Goal: Task Accomplishment & Management: Complete application form

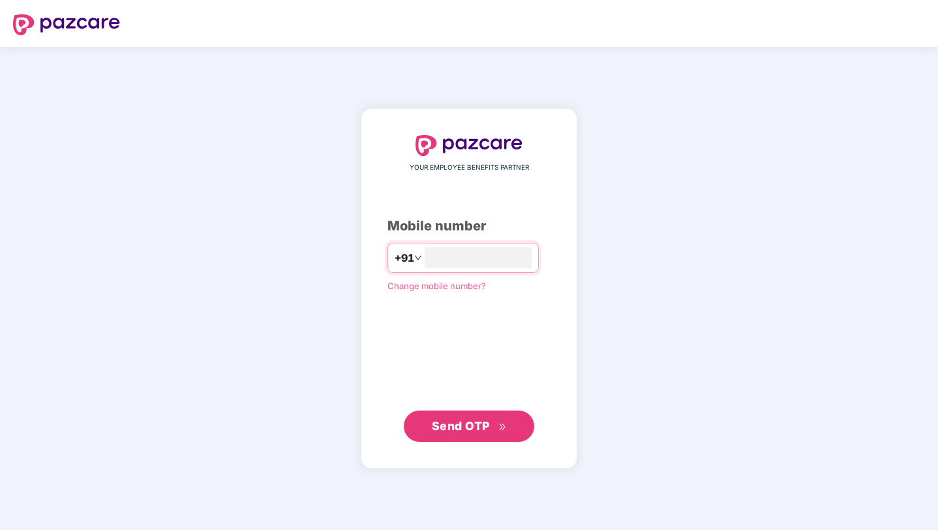
type input "**********"
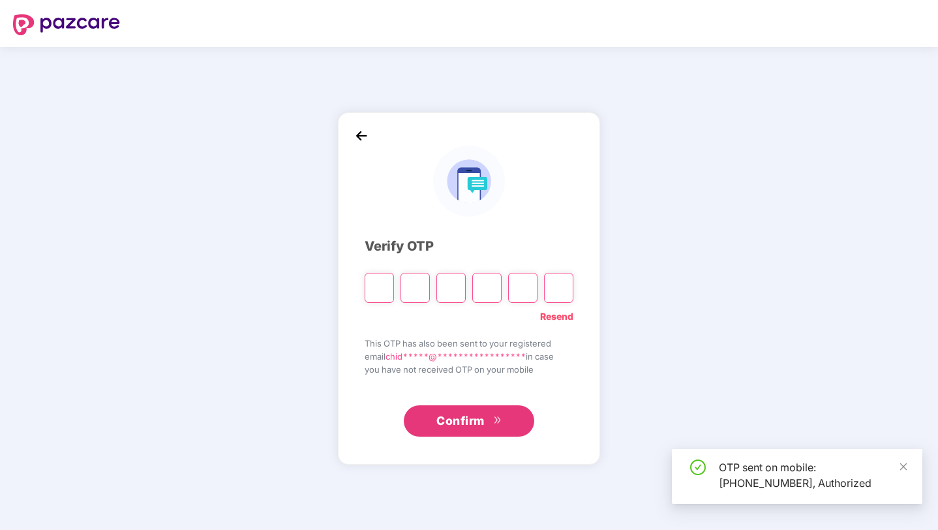
type input "*"
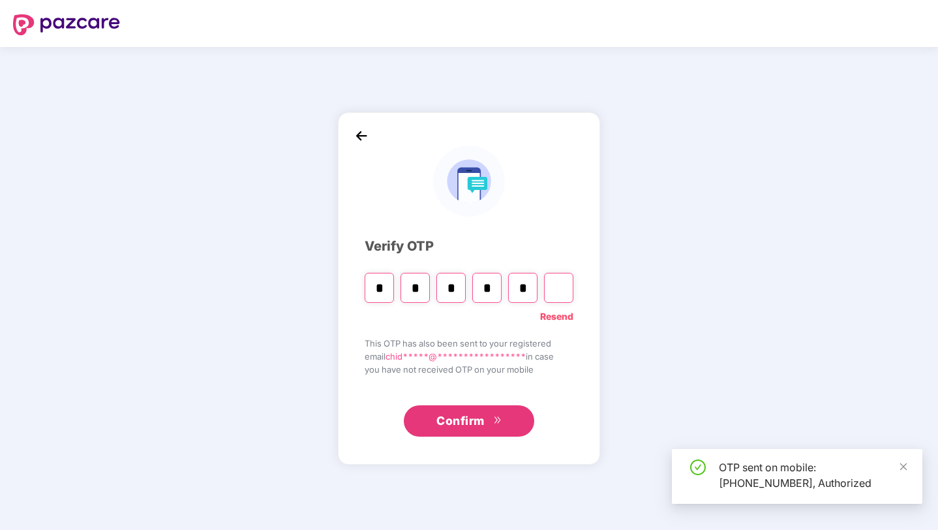
type input "*"
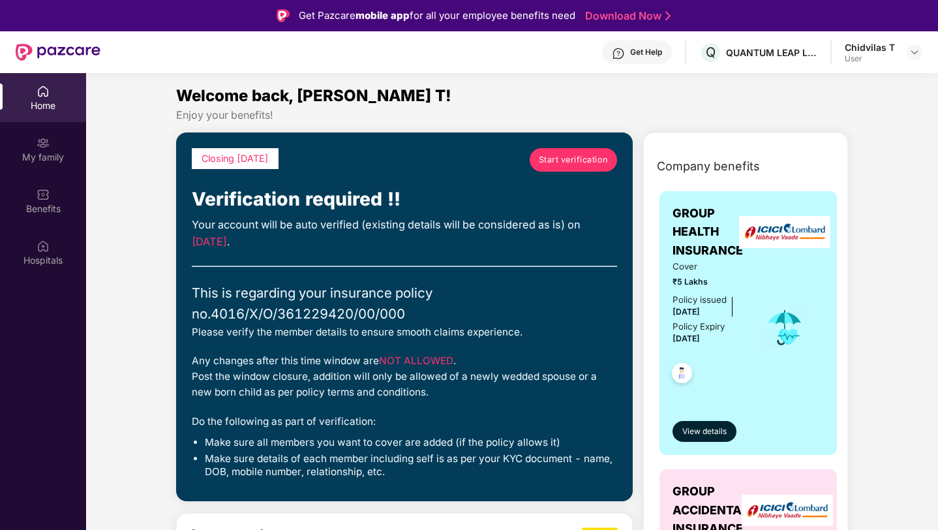
click at [567, 165] on span "Start verification" at bounding box center [573, 159] width 69 height 13
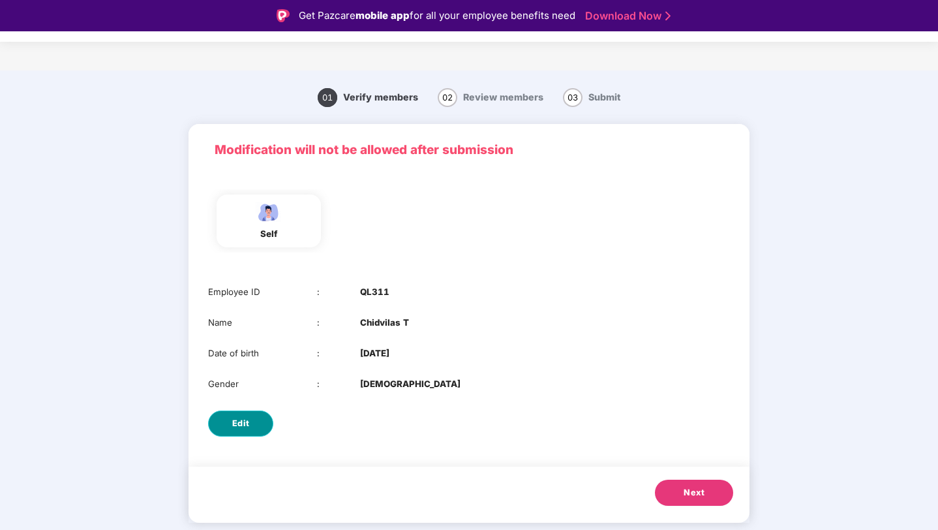
click at [250, 421] on button "Edit" at bounding box center [240, 423] width 65 height 26
select select "****"
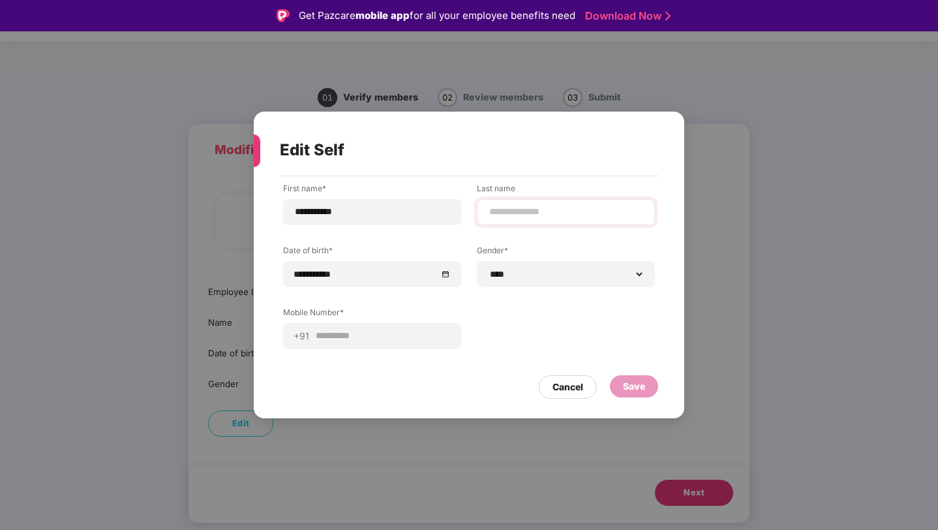
click at [537, 220] on div at bounding box center [566, 212] width 178 height 26
click at [557, 269] on select "**********" at bounding box center [566, 274] width 156 height 10
click at [488, 269] on select "**********" at bounding box center [566, 274] width 156 height 10
click at [637, 387] on div "Save" at bounding box center [634, 386] width 22 height 14
click at [501, 338] on div "**********" at bounding box center [469, 276] width 372 height 186
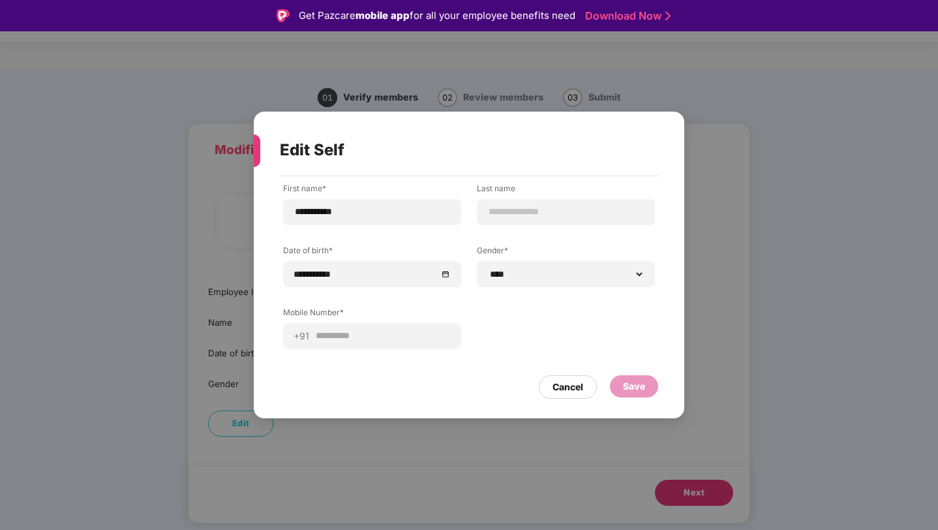
scroll to position [31, 0]
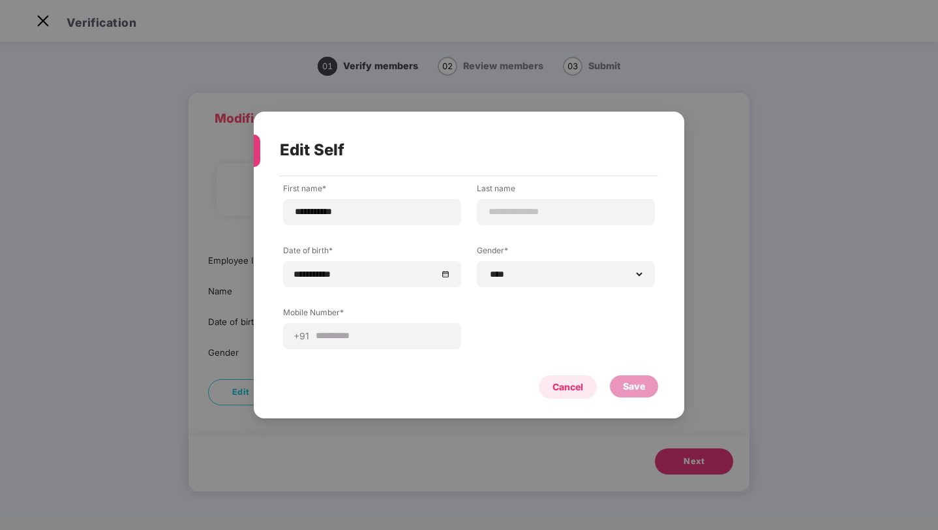
click at [567, 395] on div "Cancel" at bounding box center [568, 386] width 58 height 23
click at [567, 395] on div "Edit" at bounding box center [468, 391] width 561 height 39
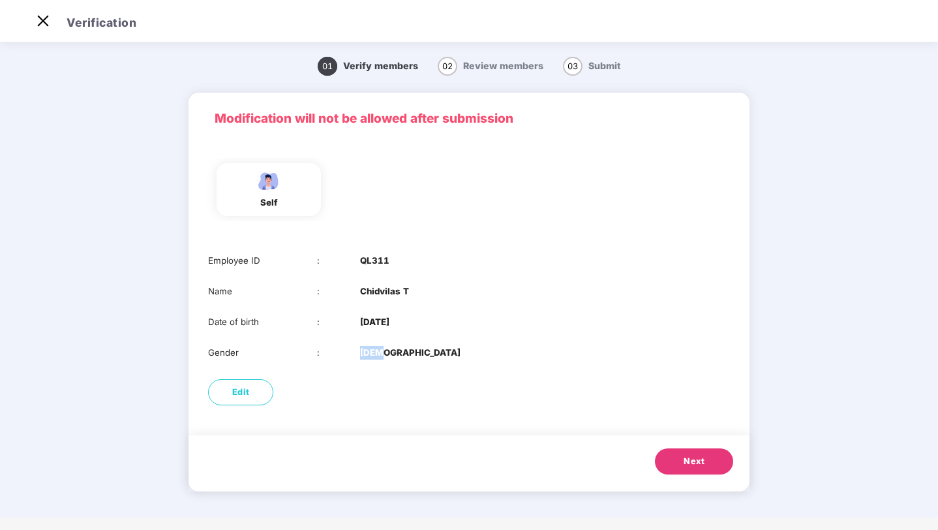
click at [567, 395] on div "Edit" at bounding box center [468, 391] width 561 height 39
click at [663, 461] on button "Next" at bounding box center [694, 461] width 78 height 26
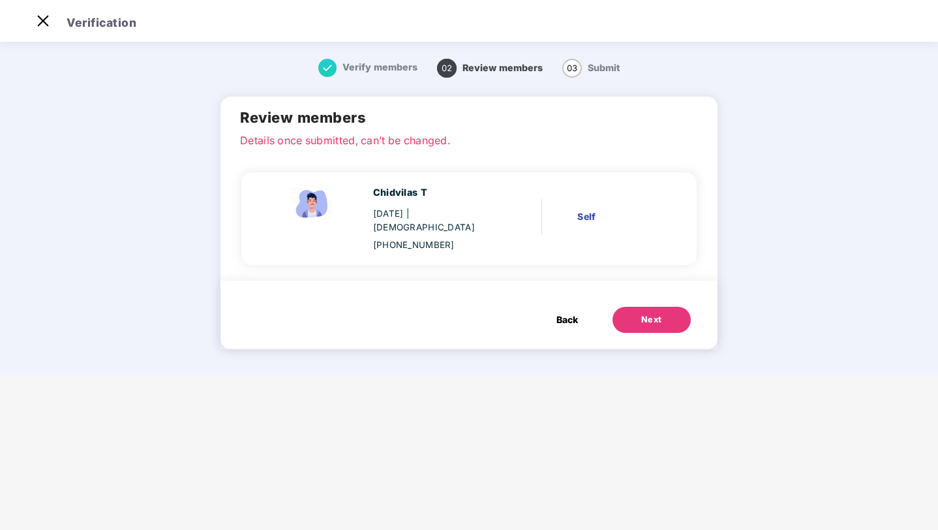
click at [593, 209] on div "Self" at bounding box center [617, 216] width 81 height 14
click at [653, 313] on div "Next" at bounding box center [651, 319] width 21 height 13
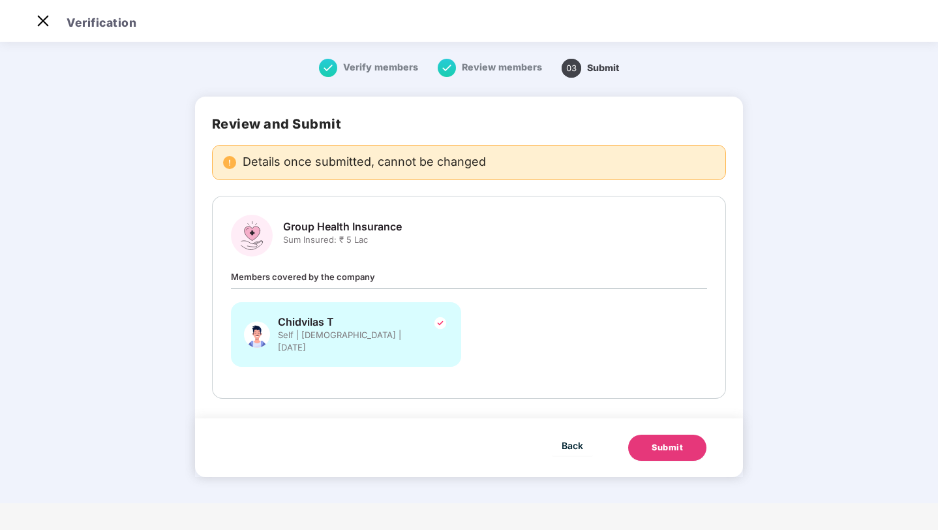
click at [676, 441] on div "Submit" at bounding box center [666, 447] width 31 height 13
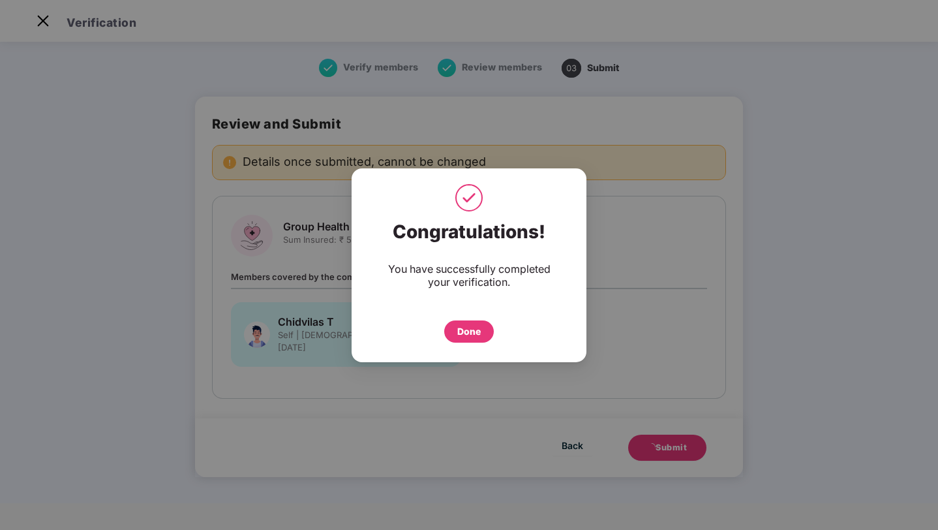
click at [470, 334] on div "Done" at bounding box center [468, 331] width 23 height 14
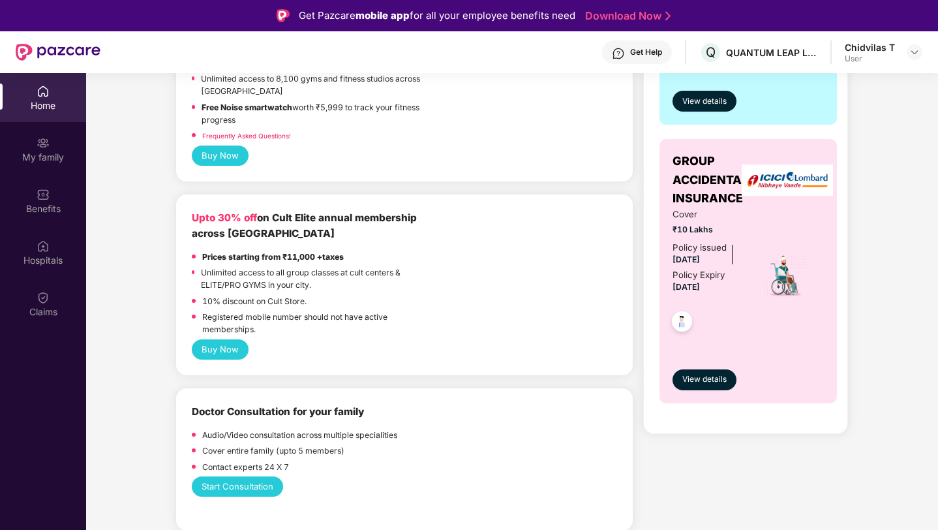
scroll to position [435, 0]
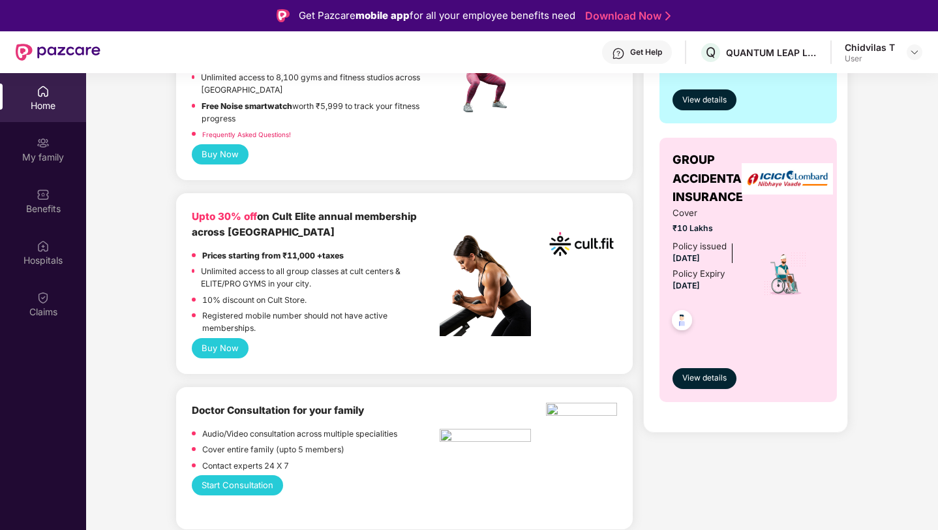
click at [224, 344] on button "Buy Now" at bounding box center [220, 348] width 57 height 20
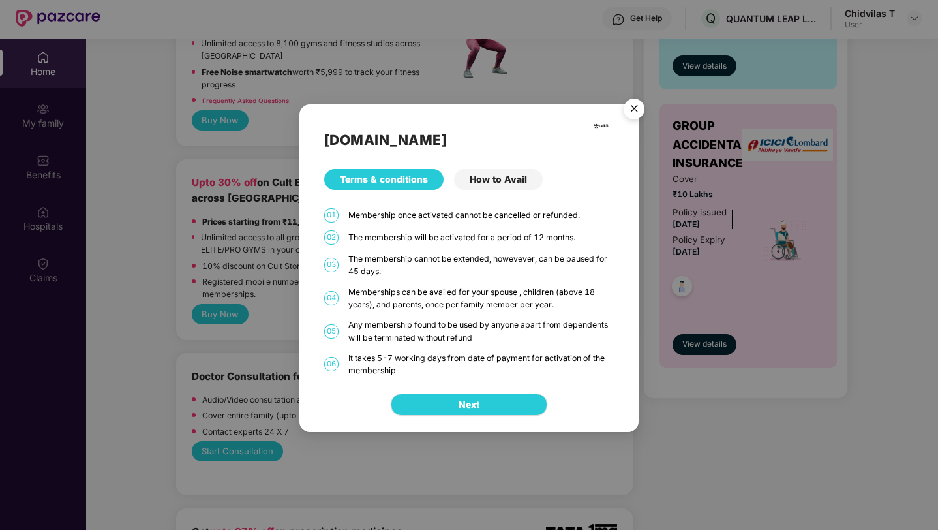
scroll to position [36, 0]
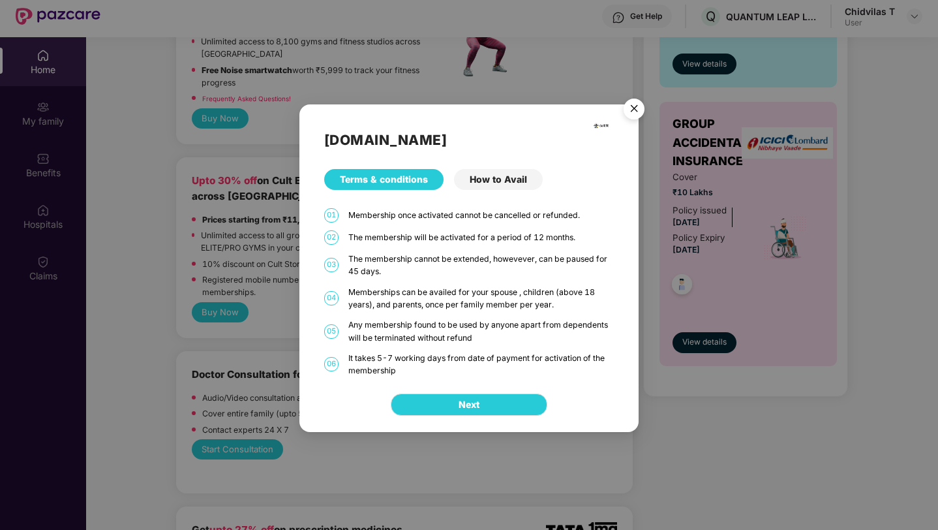
click at [488, 180] on div "How to Avail" at bounding box center [498, 179] width 89 height 21
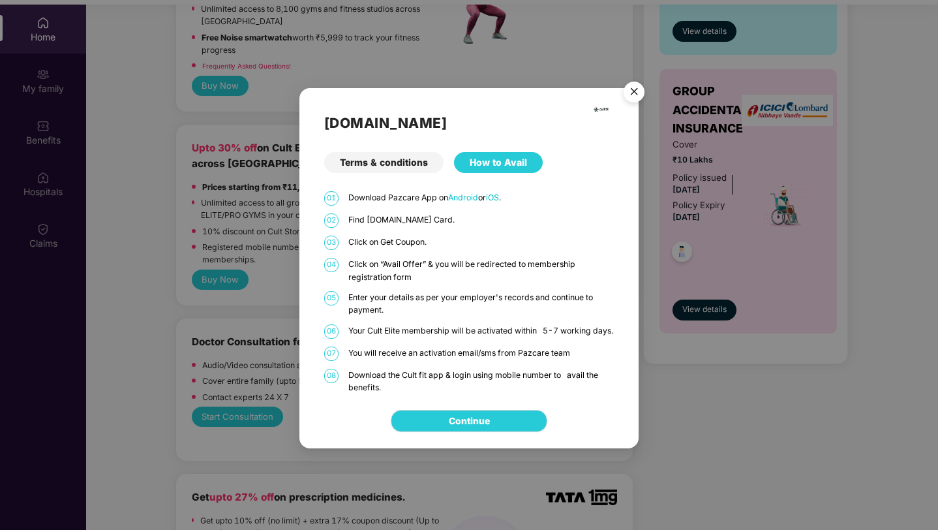
scroll to position [72, 0]
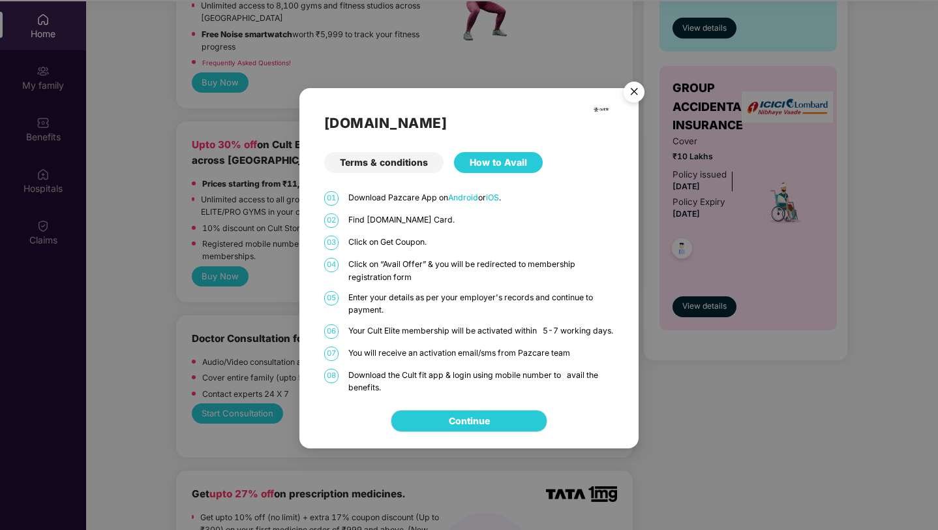
click at [408, 157] on div "Terms & conditions" at bounding box center [383, 162] width 119 height 21
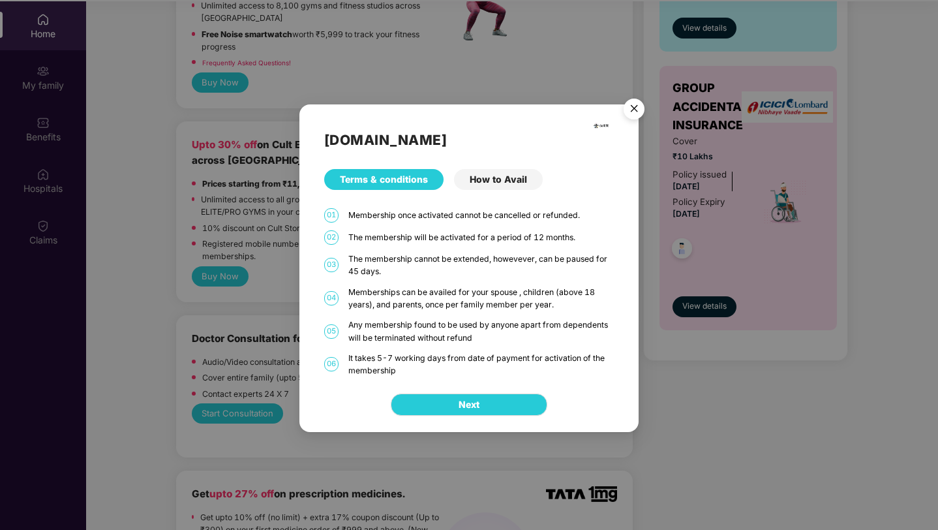
scroll to position [73, 0]
click at [629, 103] on img "Close" at bounding box center [634, 111] width 37 height 37
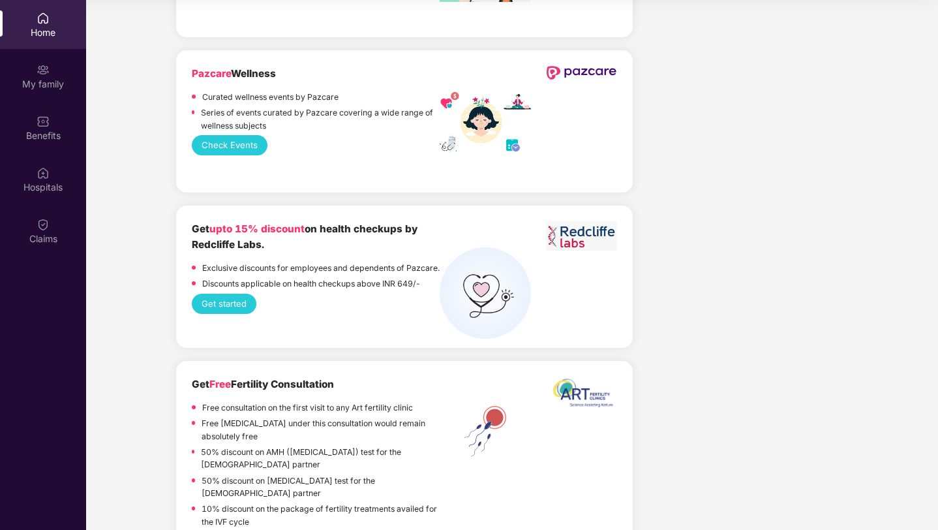
scroll to position [2446, 0]
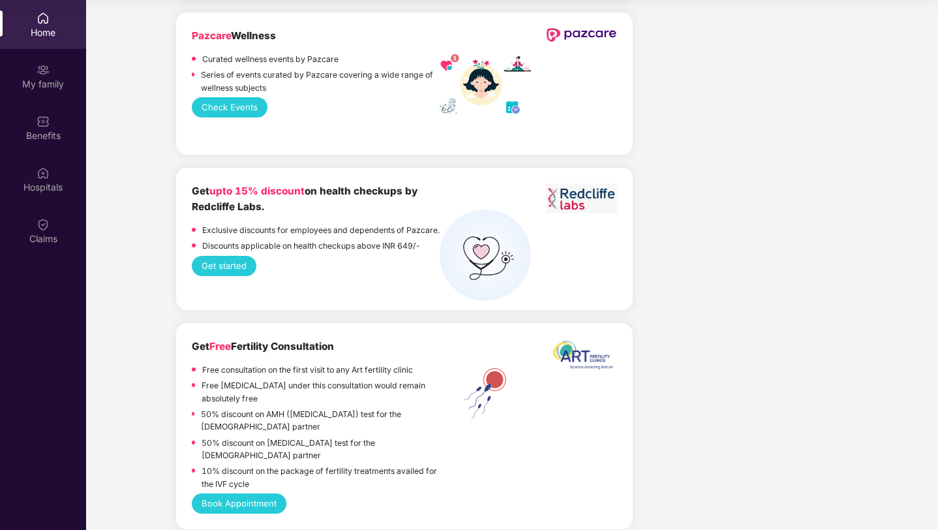
click at [232, 111] on button "Check Events" at bounding box center [230, 107] width 76 height 20
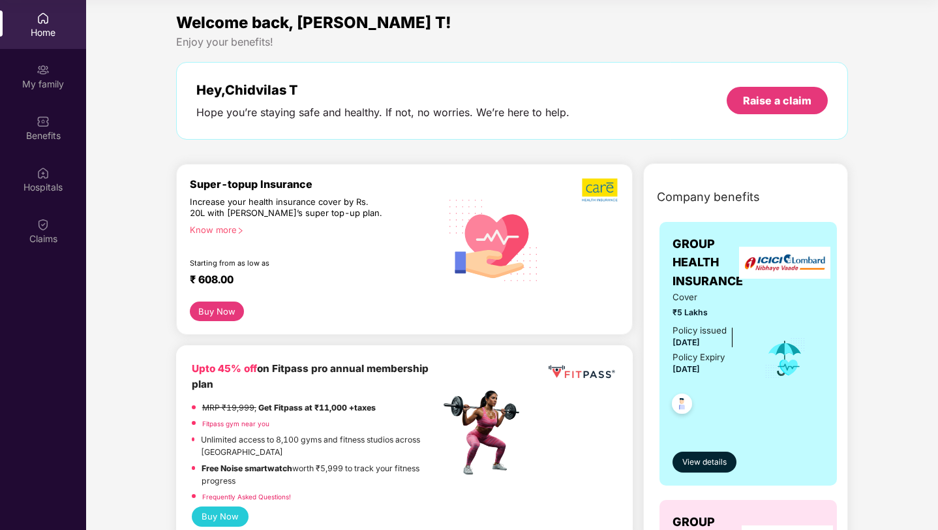
scroll to position [0, 0]
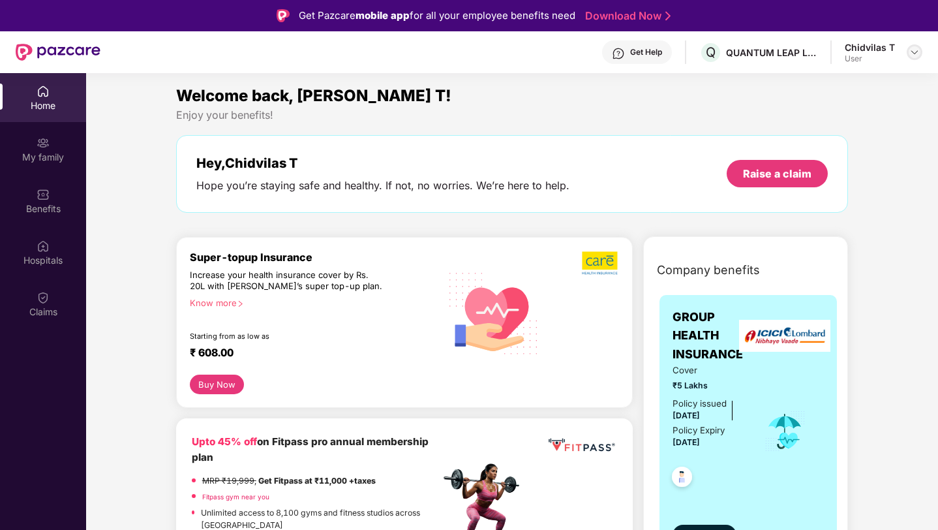
click at [917, 50] on img at bounding box center [914, 52] width 10 height 10
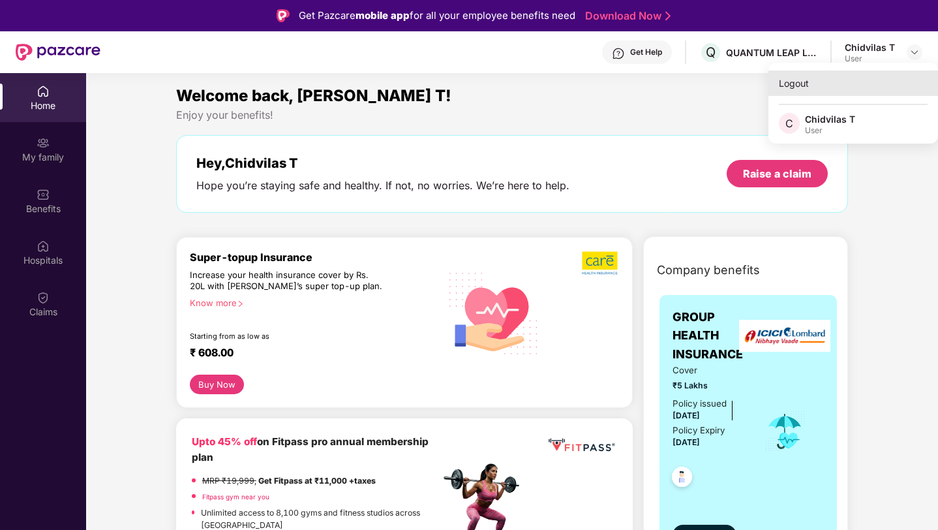
click at [824, 87] on div "Logout" at bounding box center [853, 82] width 170 height 25
